Goal: Book appointment/travel/reservation

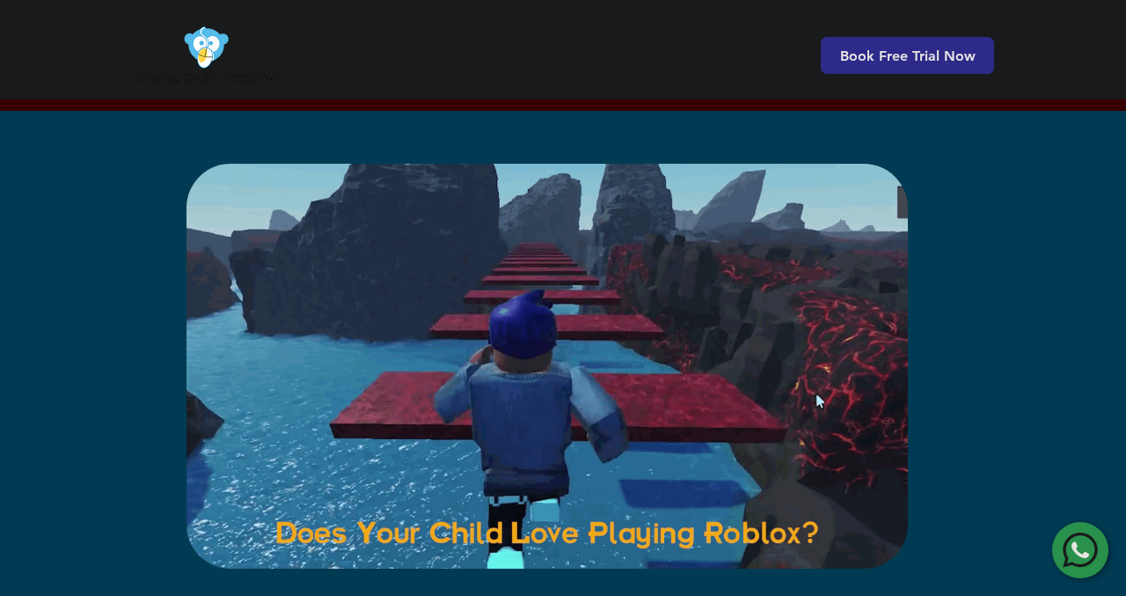
click at [1077, 545] on icon at bounding box center [1080, 550] width 18 height 16
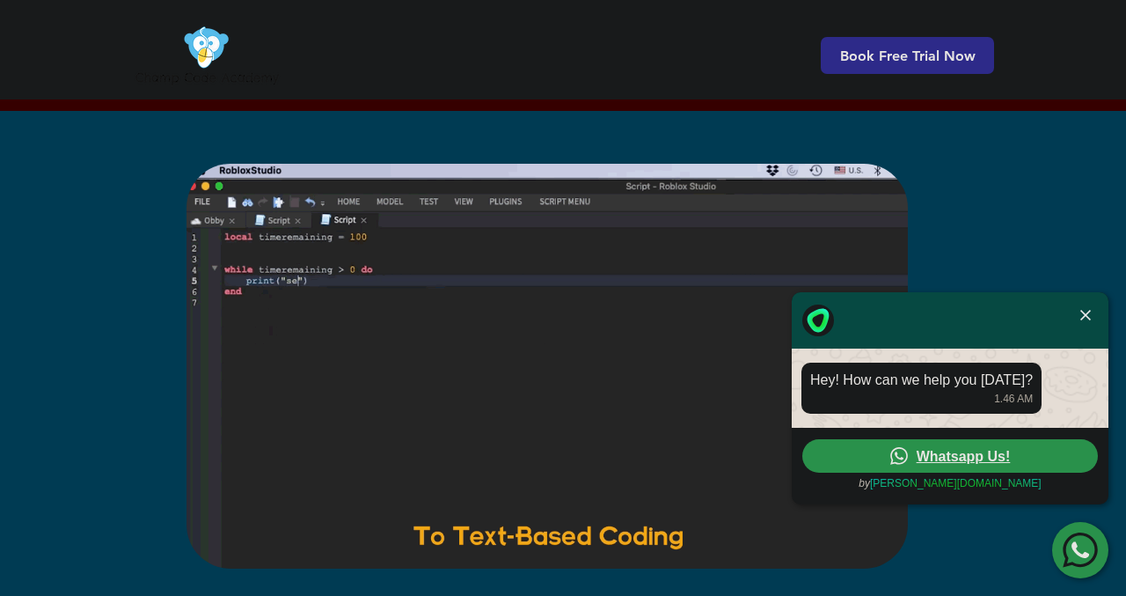
click at [1088, 310] on img at bounding box center [1085, 315] width 11 height 11
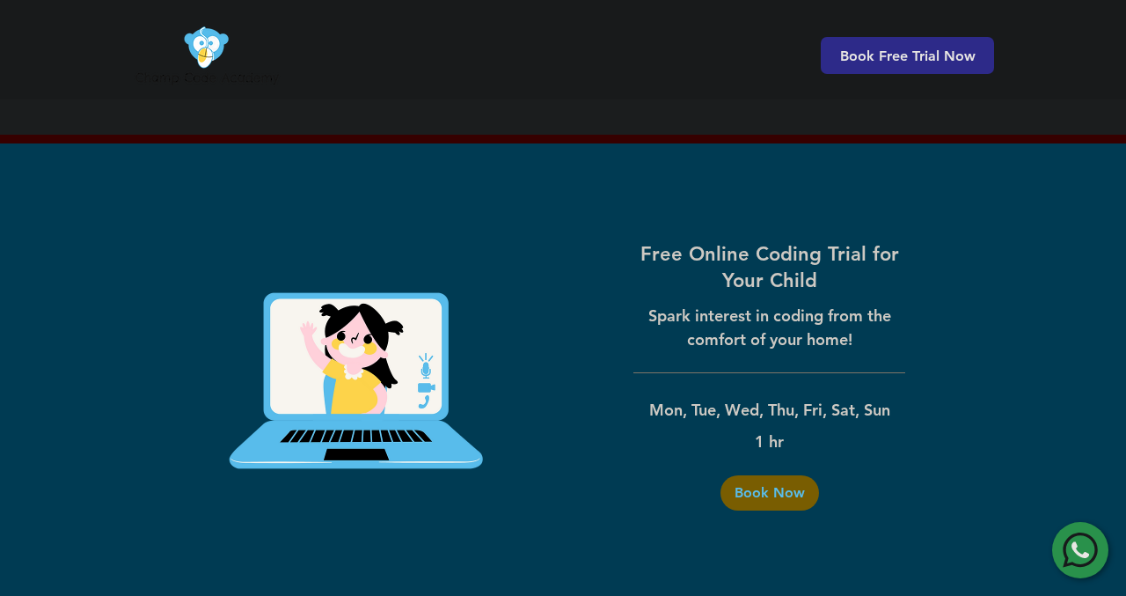
scroll to position [2871, 0]
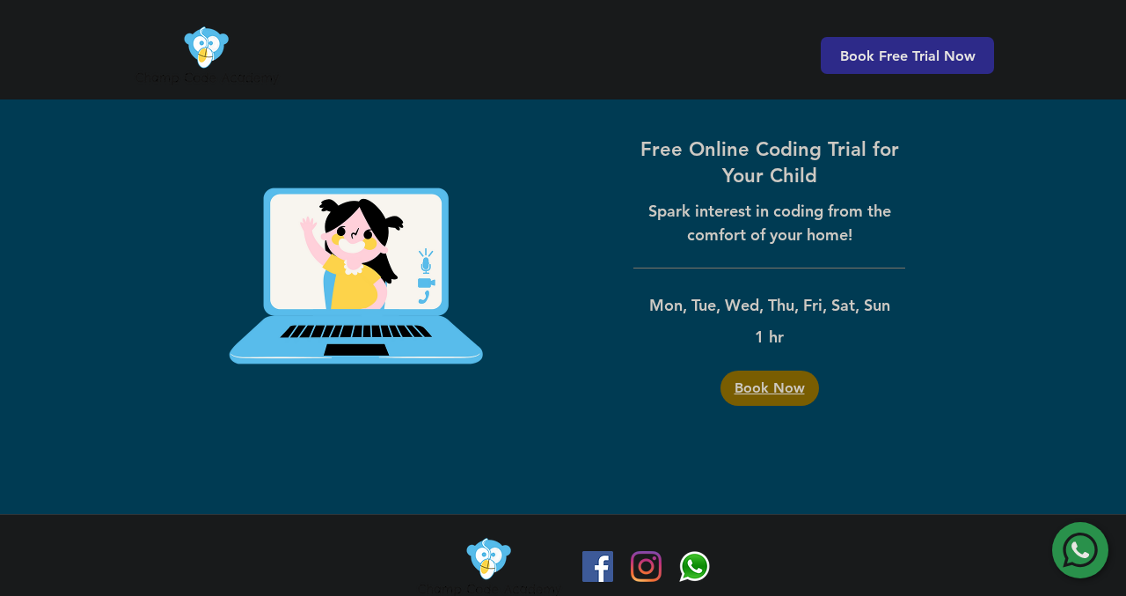
click at [770, 381] on span "Book Now" at bounding box center [770, 388] width 70 height 14
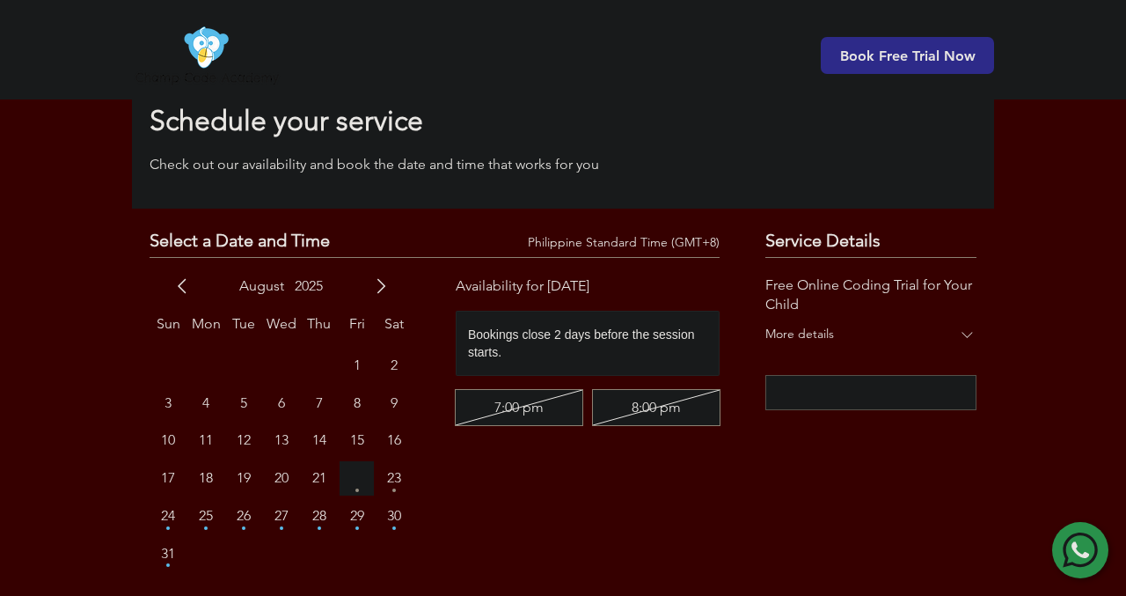
scroll to position [76, 0]
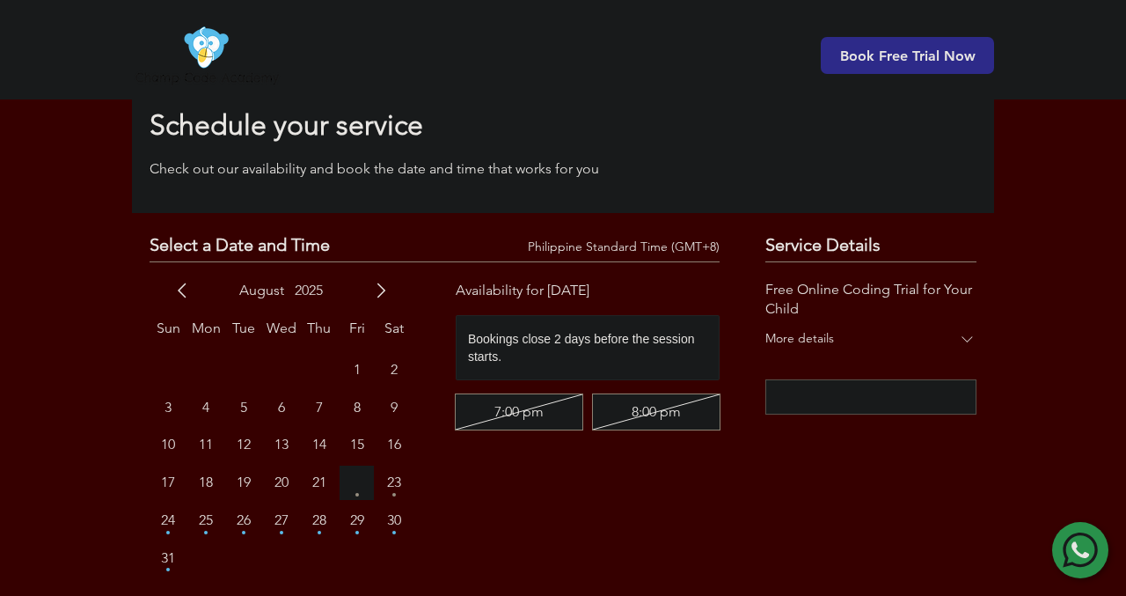
click at [392, 484] on span "23" at bounding box center [394, 482] width 14 height 14
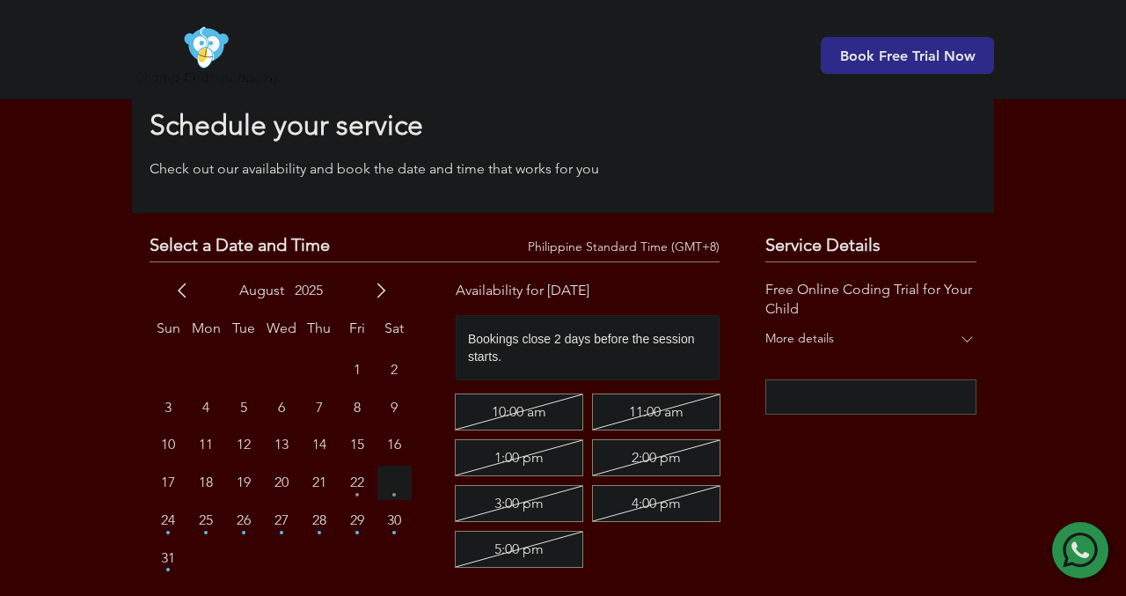
click at [557, 392] on div "Bookings close 2 days before the session starts. 10:00 am 11:00 am 1:00 pm 2:00…" at bounding box center [588, 441] width 264 height 252
click at [177, 532] on button "24" at bounding box center [168, 520] width 34 height 34
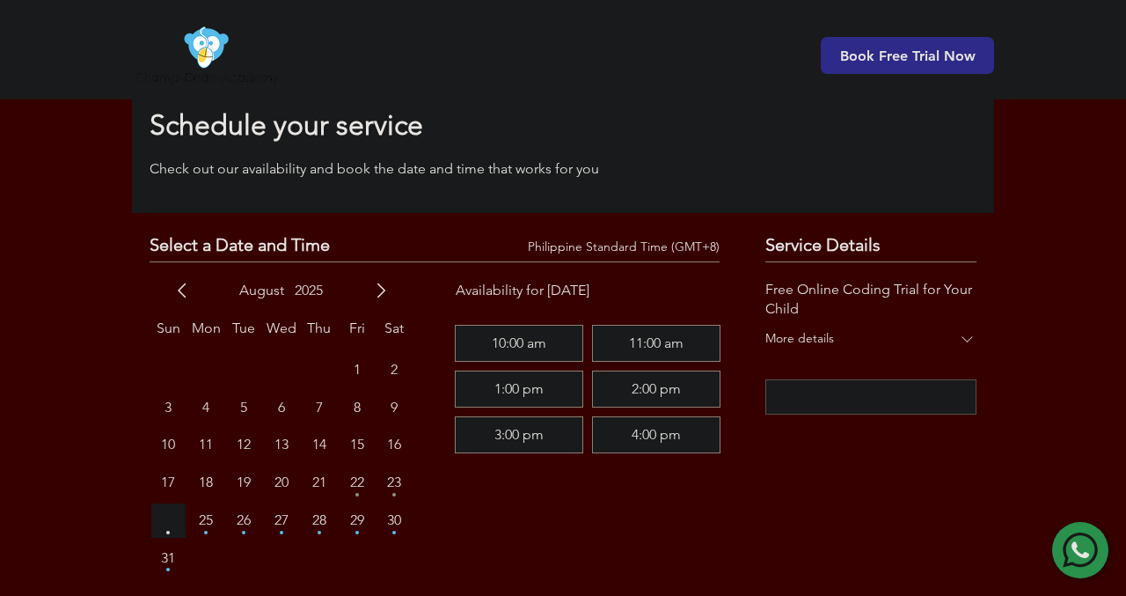
click at [892, 472] on div "Service Details Free Online Coding Trial for Your Child More details Next" at bounding box center [870, 403] width 211 height 342
click at [739, 530] on div "[DATE] Sun Mon Tue Wed Thu Fri Sat 1 2 3 4 5 6 7 8 9 10 11 12 13 14 15 16 17 18…" at bounding box center [434, 426] width 612 height 333
